Goal: Navigation & Orientation: Find specific page/section

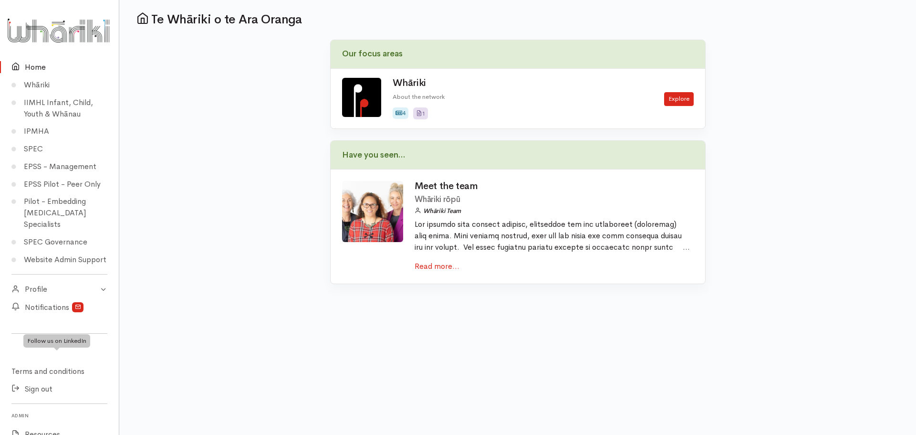
scroll to position [134, 0]
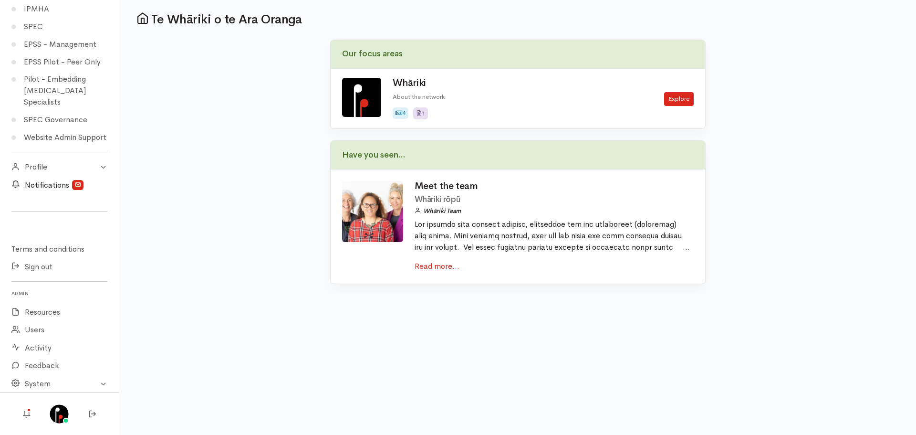
click at [40, 186] on link "Notifications" at bounding box center [59, 185] width 119 height 18
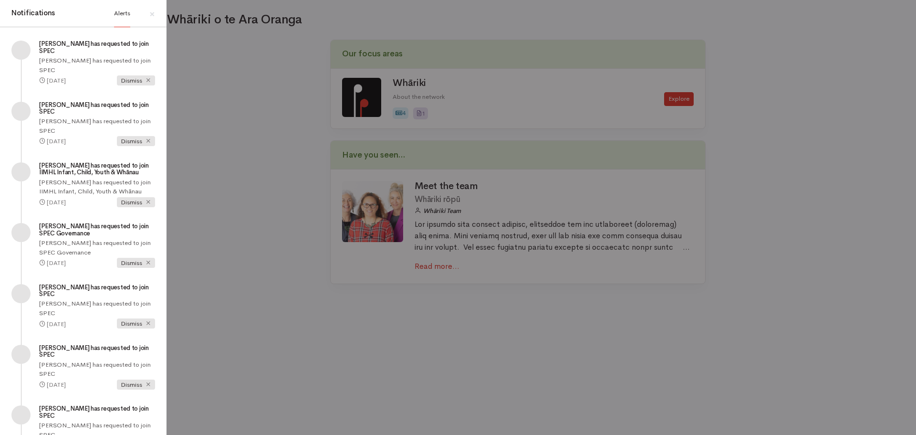
click at [268, 302] on div "Notifications Alerts × [PERSON_NAME] has requested to join SPEC [DATE] Dismiss" at bounding box center [458, 217] width 916 height 435
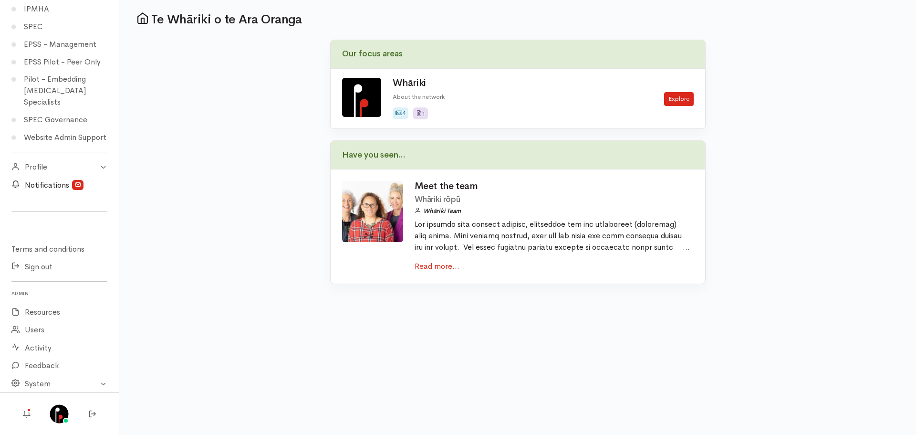
click at [40, 187] on link "Notifications" at bounding box center [59, 185] width 119 height 18
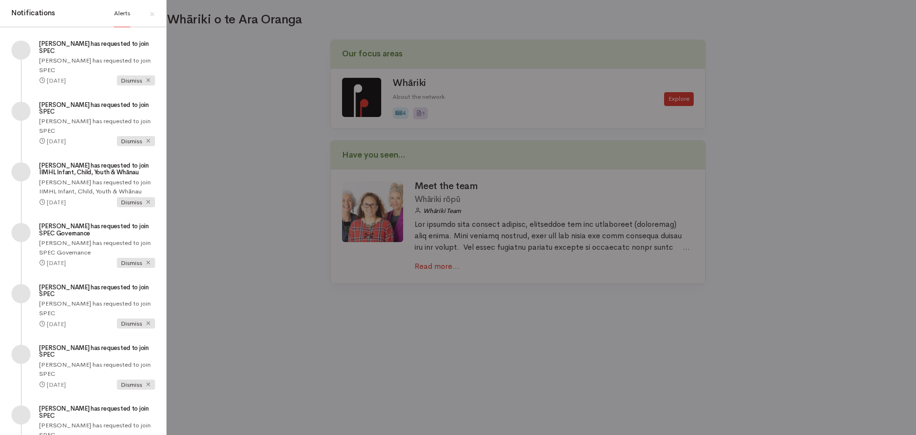
click at [234, 339] on div "Notifications Alerts × [PERSON_NAME] has requested to join SPEC [DATE] Dismiss" at bounding box center [458, 217] width 916 height 435
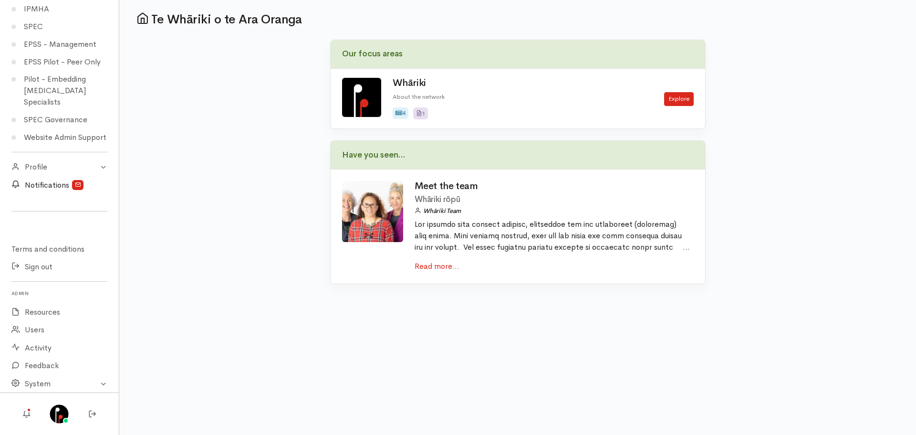
click at [36, 187] on link "Notifications" at bounding box center [59, 185] width 119 height 18
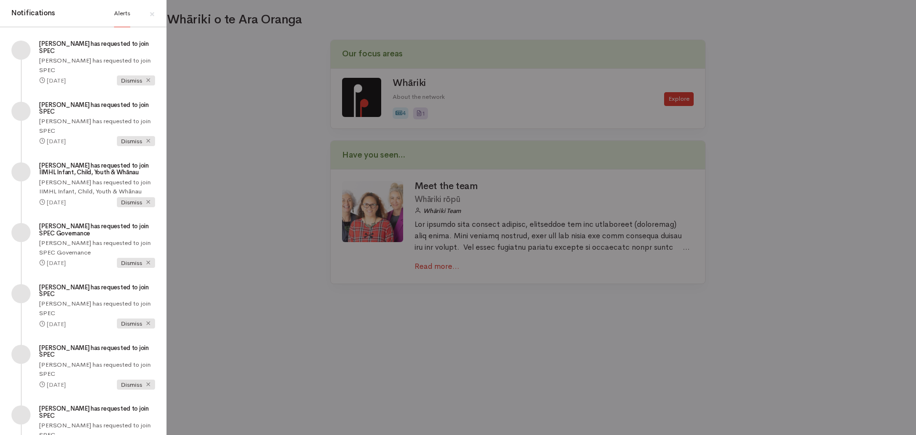
click at [202, 245] on div "Notifications Alerts × [PERSON_NAME] has requested to join SPEC [DATE] Dismiss" at bounding box center [458, 217] width 916 height 435
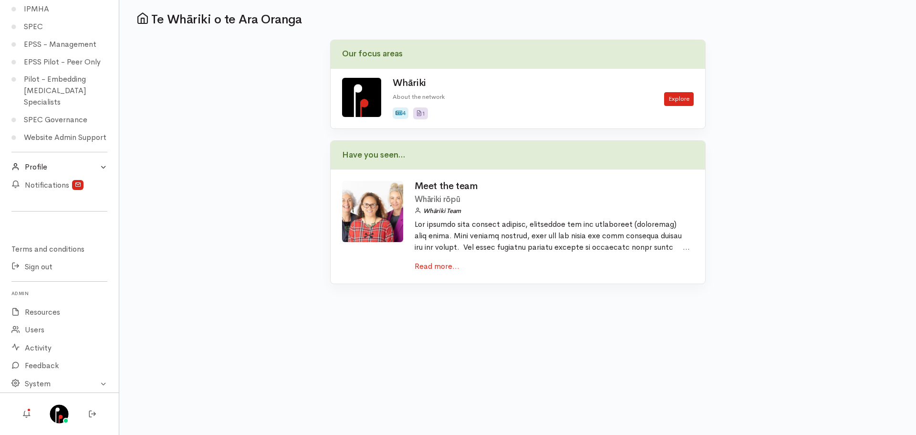
click at [44, 174] on link "Profile" at bounding box center [59, 167] width 119 height 18
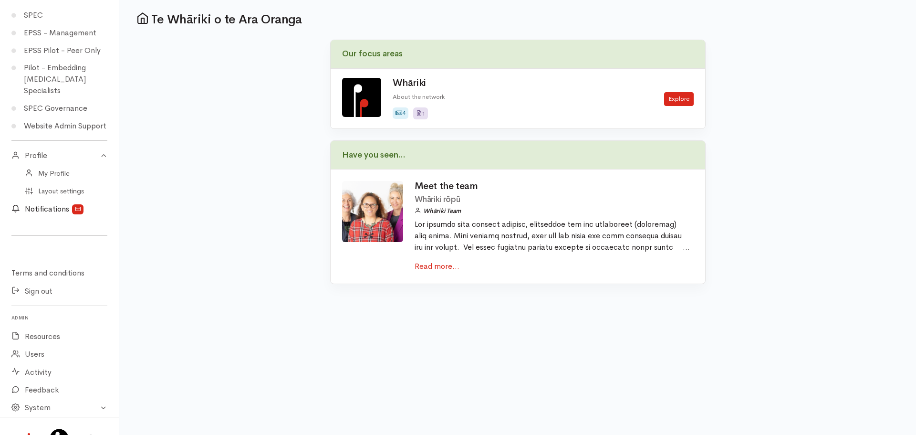
click at [56, 218] on link "Notifications" at bounding box center [59, 209] width 119 height 18
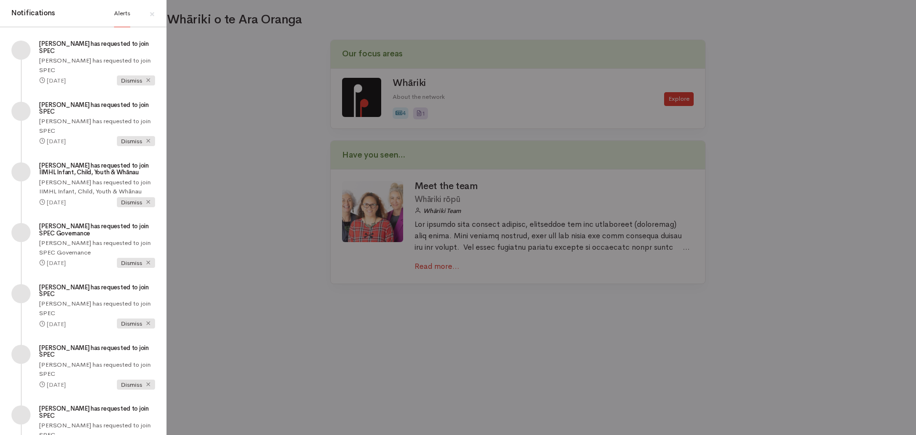
drag, startPoint x: 274, startPoint y: 387, endPoint x: 266, endPoint y: 388, distance: 8.1
click at [274, 388] on div "Notifications Alerts × [PERSON_NAME] has requested to join SPEC [DATE] Dismiss" at bounding box center [458, 217] width 916 height 435
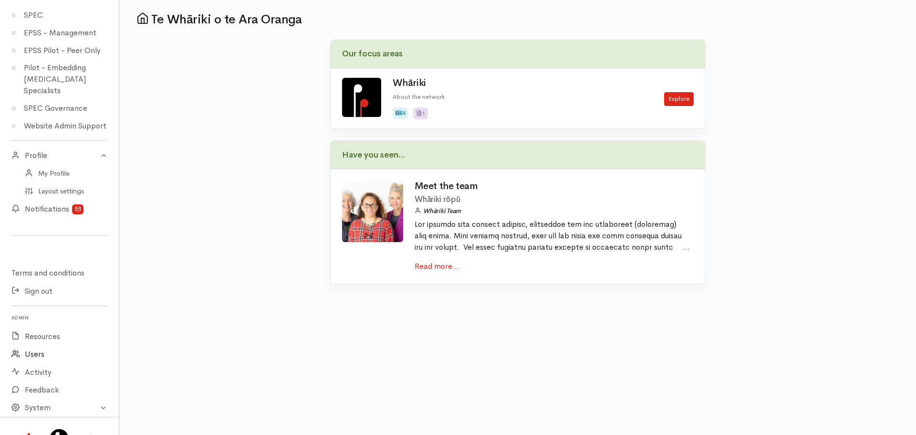
click at [29, 363] on link "Users" at bounding box center [59, 354] width 119 height 18
